Goal: Transaction & Acquisition: Purchase product/service

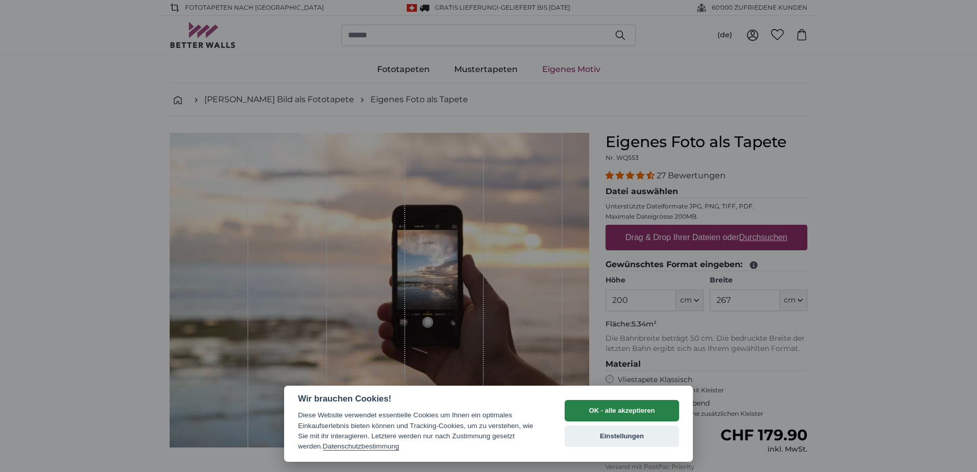
click at [609, 402] on button "OK - alle akzeptieren" at bounding box center [622, 410] width 114 height 21
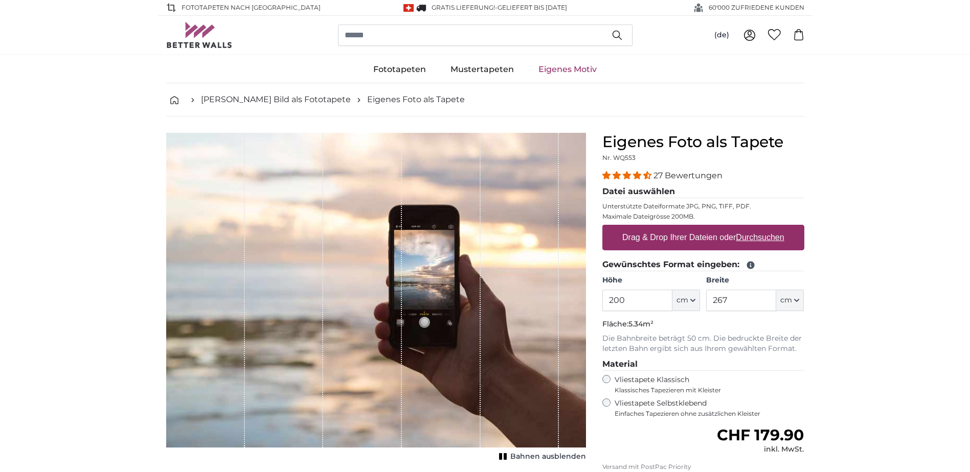
click at [684, 239] on label "Drag & Drop Ihrer Dateien oder Durchsuchen" at bounding box center [703, 237] width 170 height 20
click at [684, 228] on input "Drag & Drop Ihrer Dateien oder Durchsuchen" at bounding box center [703, 226] width 202 height 3
click at [738, 238] on u "Durchsuchen" at bounding box center [760, 237] width 48 height 9
click at [738, 228] on input "Drag & Drop Ihrer Dateien oder Durchsuchen" at bounding box center [703, 226] width 202 height 3
type input "**********"
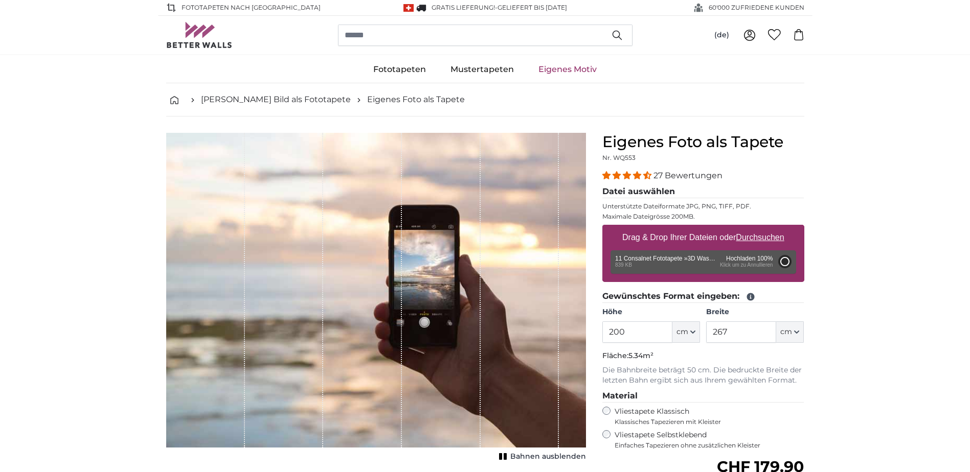
type input "81"
type input "129.6"
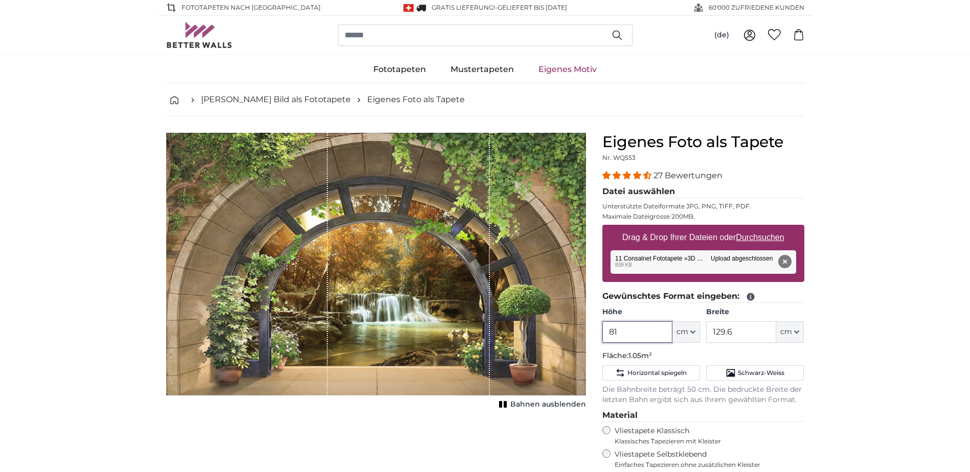
click at [629, 330] on input "81" at bounding box center [637, 331] width 70 height 21
type input "8"
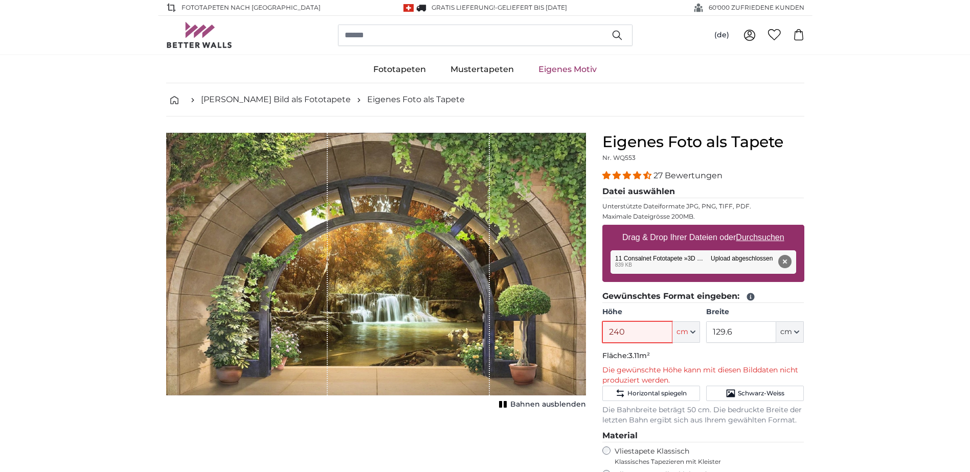
type input "240"
click at [734, 338] on input "129.6" at bounding box center [741, 331] width 70 height 21
type input "1"
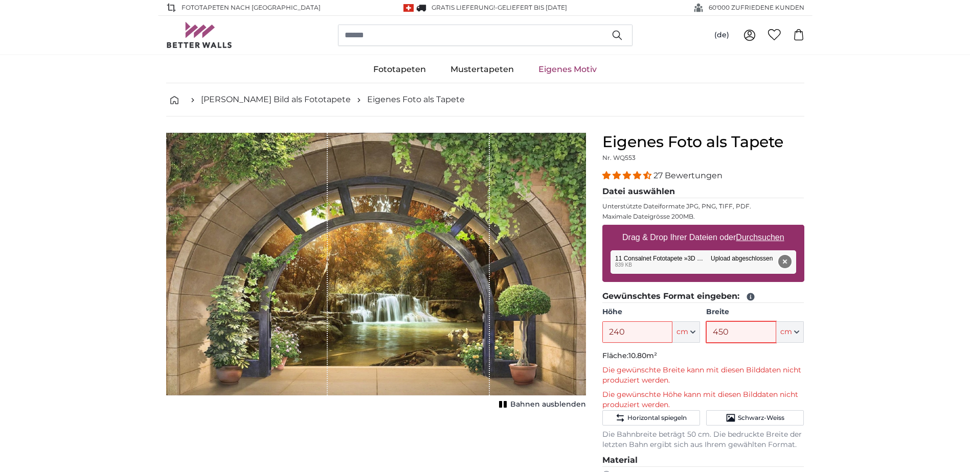
type input "450"
click at [784, 260] on button "Entfernen" at bounding box center [783, 261] width 13 height 13
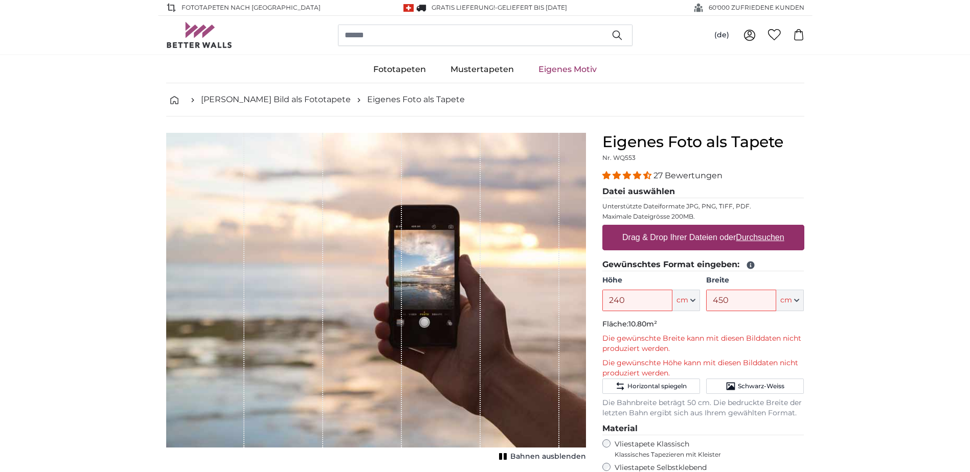
click at [771, 239] on u "Durchsuchen" at bounding box center [760, 237] width 48 height 9
click at [771, 228] on input "Drag & Drop Ihrer Dateien oder Durchsuchen" at bounding box center [703, 226] width 202 height 3
type input "**********"
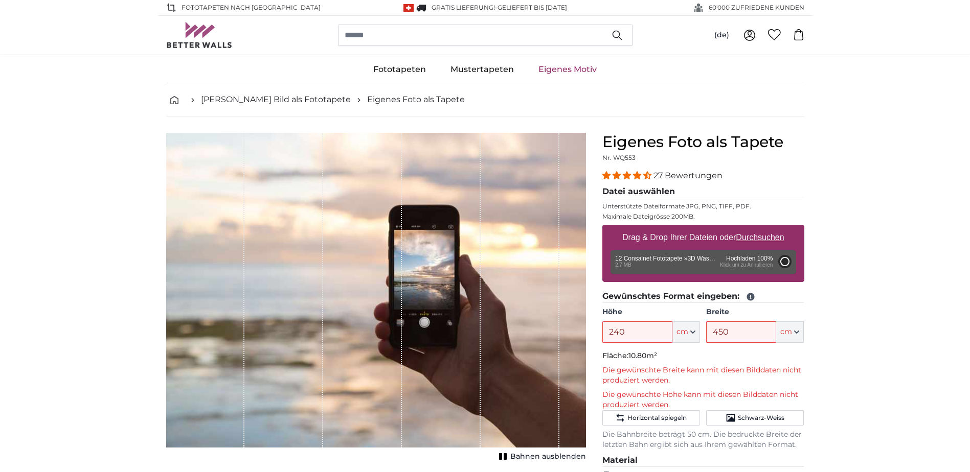
type input "200"
type input "320"
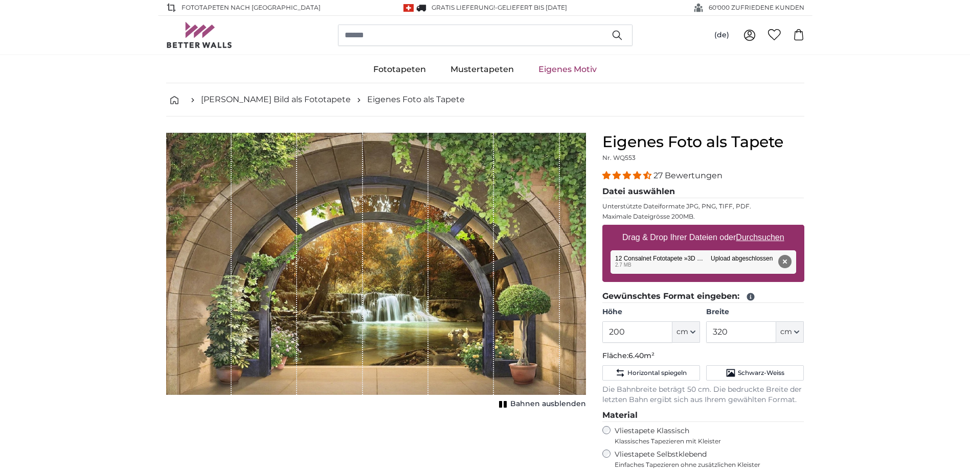
drag, startPoint x: 658, startPoint y: 346, endPoint x: 657, endPoint y: 353, distance: 6.7
drag, startPoint x: 657, startPoint y: 353, endPoint x: 842, endPoint y: 403, distance: 191.8
click at [633, 334] on input "200" at bounding box center [637, 331] width 70 height 21
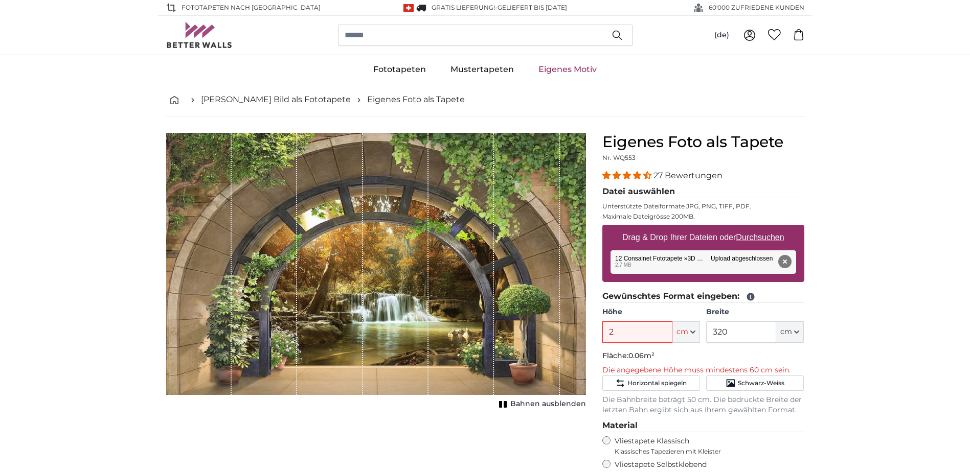
type input "240"
click at [739, 332] on input "320" at bounding box center [741, 331] width 70 height 21
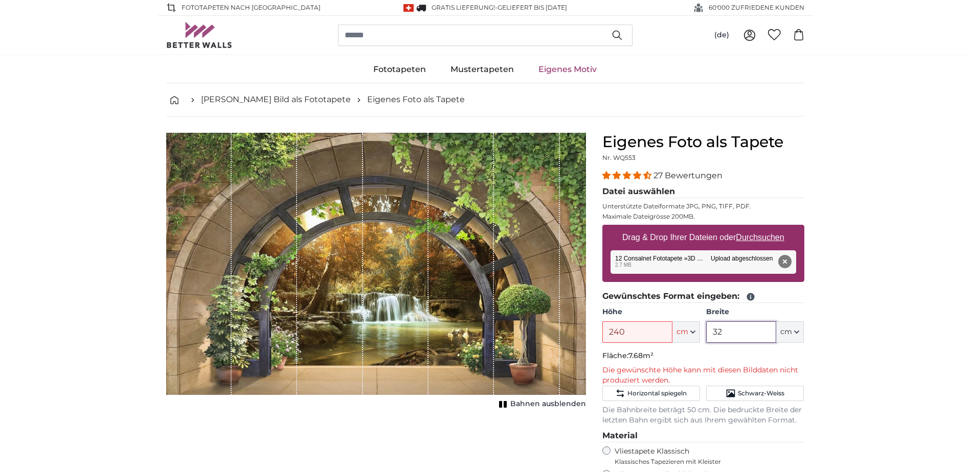
type input "3"
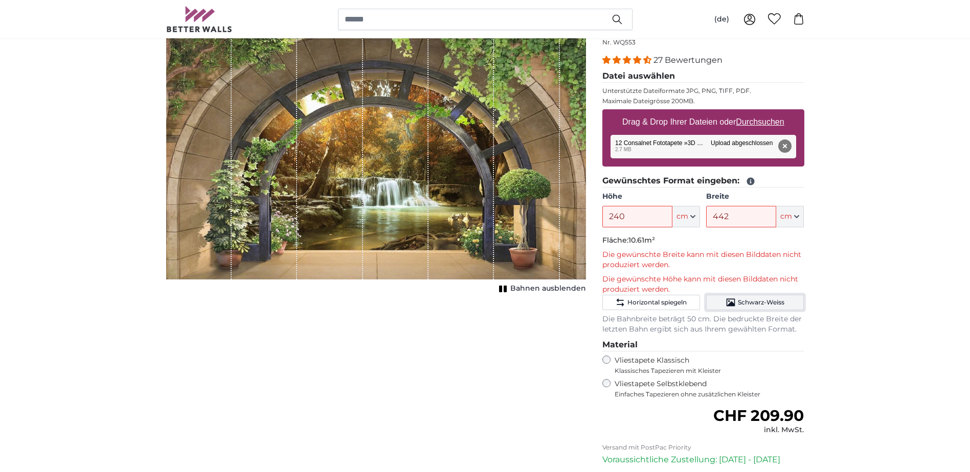
scroll to position [102, 0]
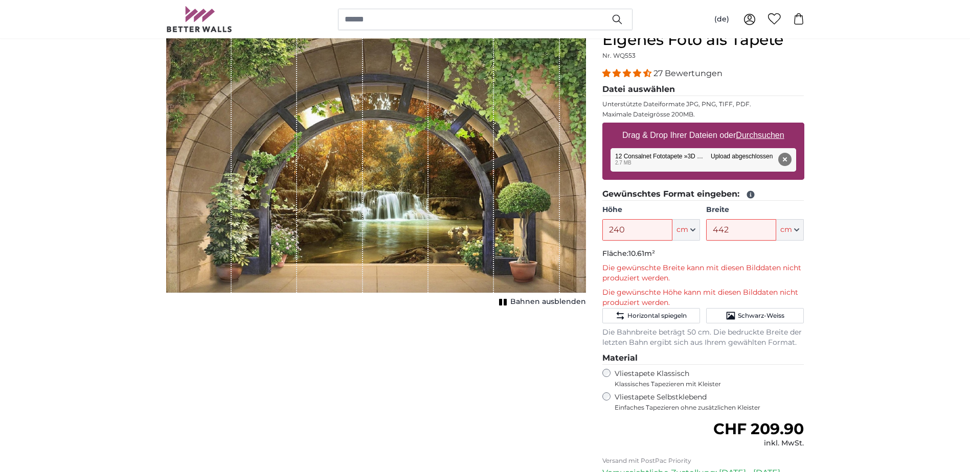
drag, startPoint x: 760, startPoint y: 311, endPoint x: 866, endPoint y: 336, distance: 109.3
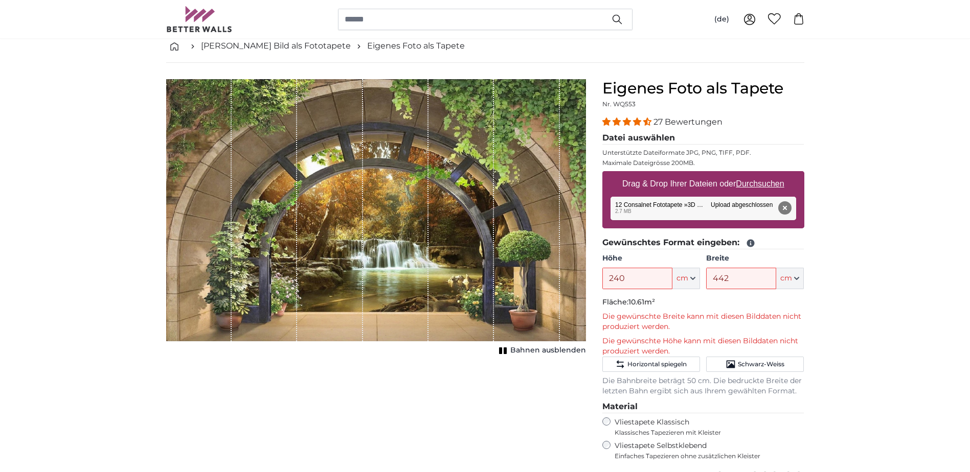
scroll to position [0, 0]
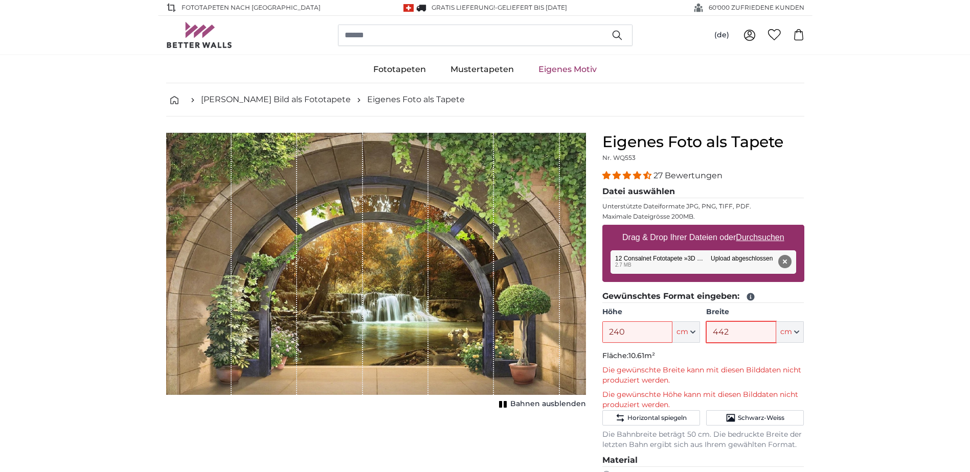
click at [732, 336] on input "442" at bounding box center [741, 331] width 70 height 21
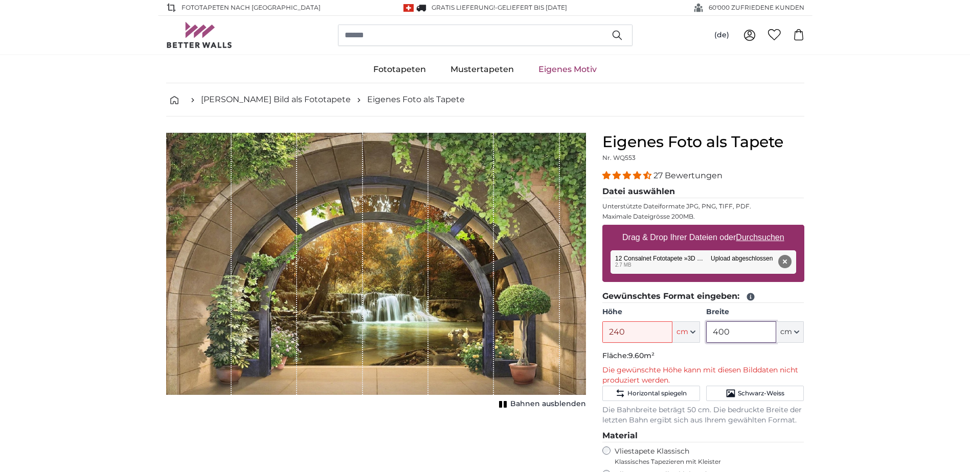
type input "400"
click at [639, 338] on input "240" at bounding box center [637, 331] width 70 height 21
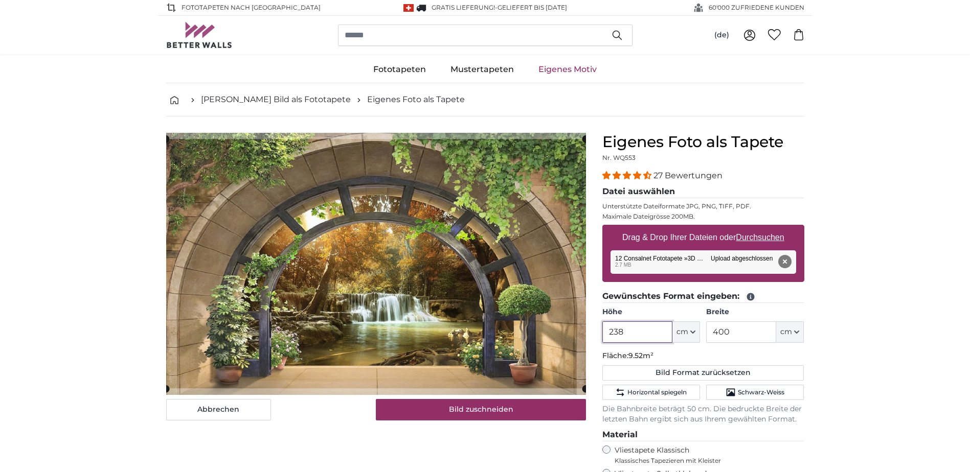
type input "238"
click at [742, 338] on input "400" at bounding box center [741, 331] width 70 height 21
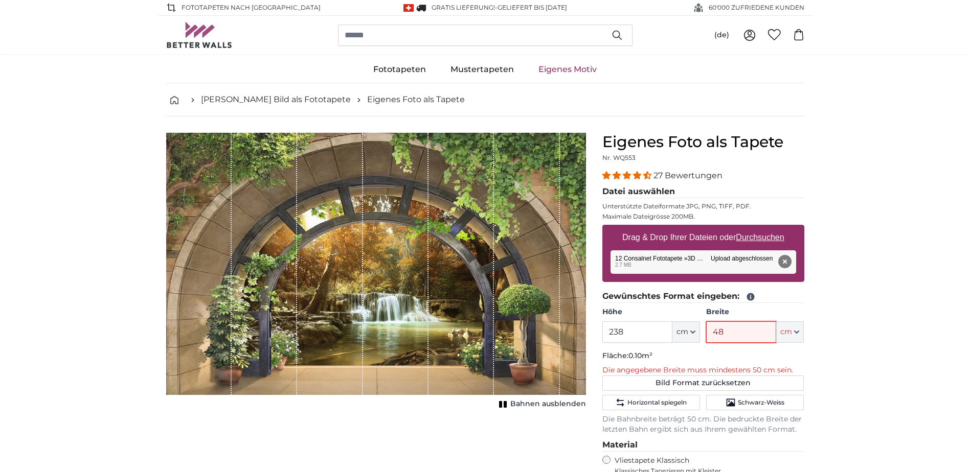
type input "488"
